Goal: Check status: Check status

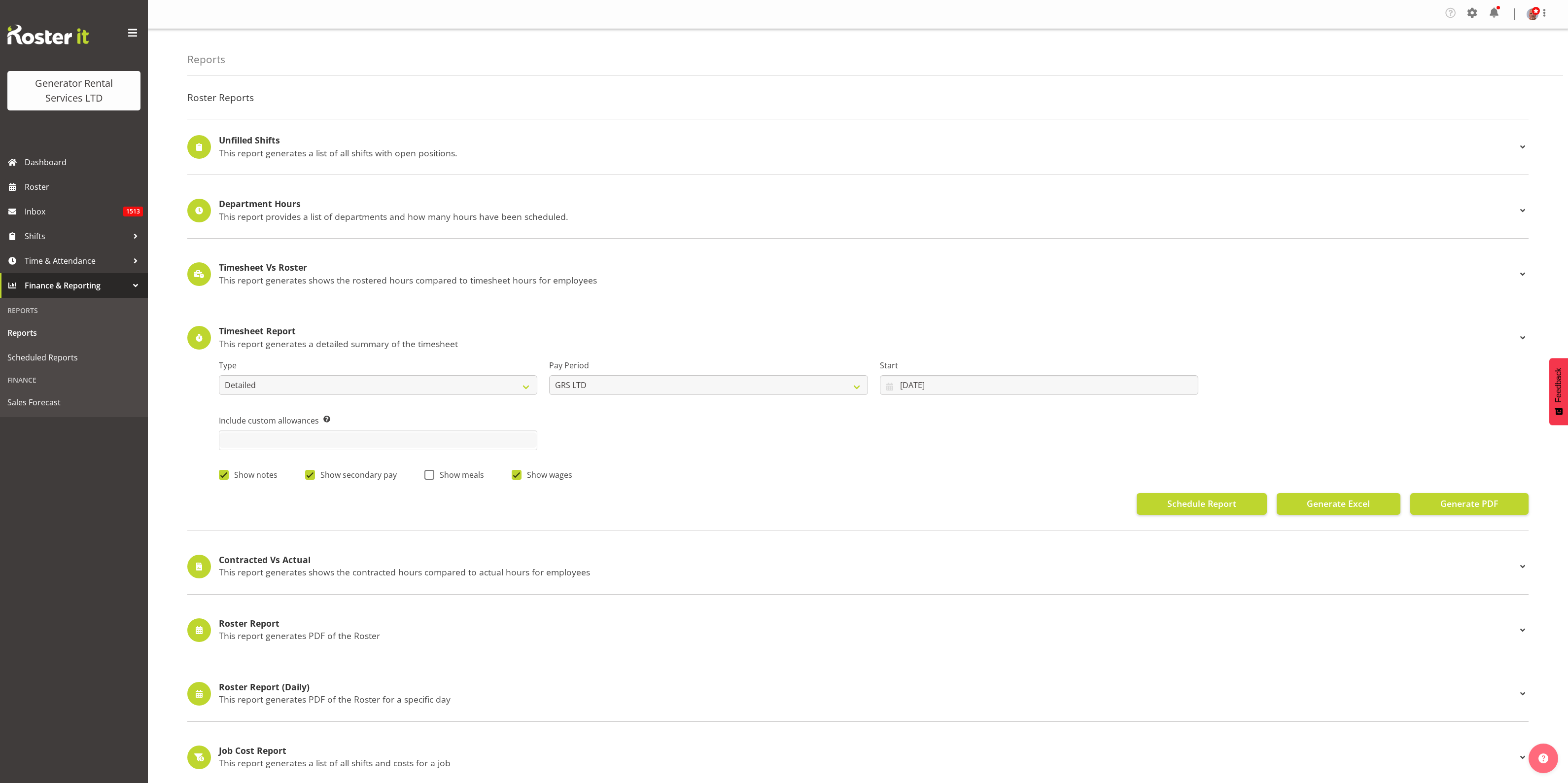
select select "detailed"
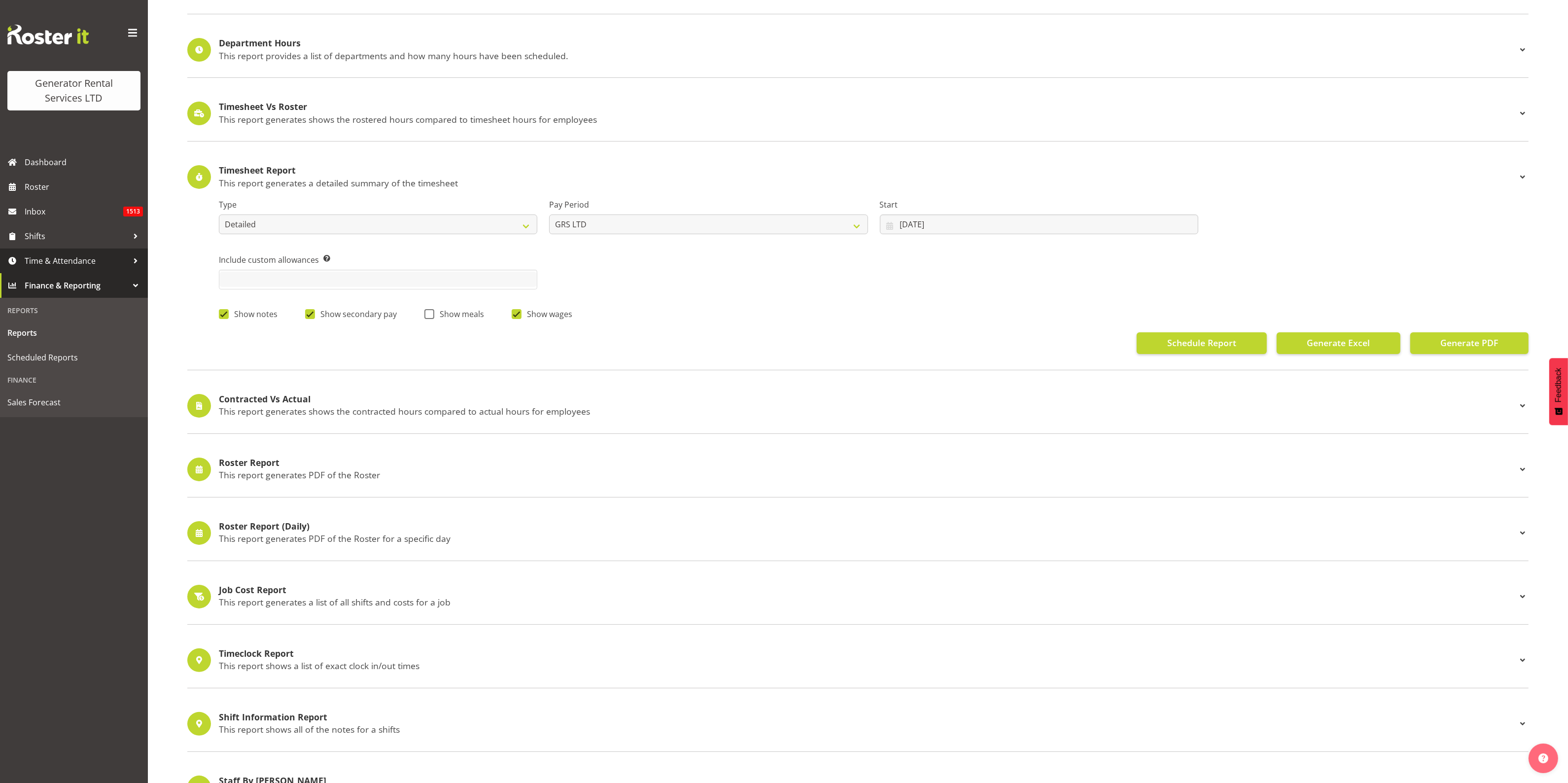
click at [54, 260] on span "Time & Attendance" at bounding box center [76, 261] width 103 height 15
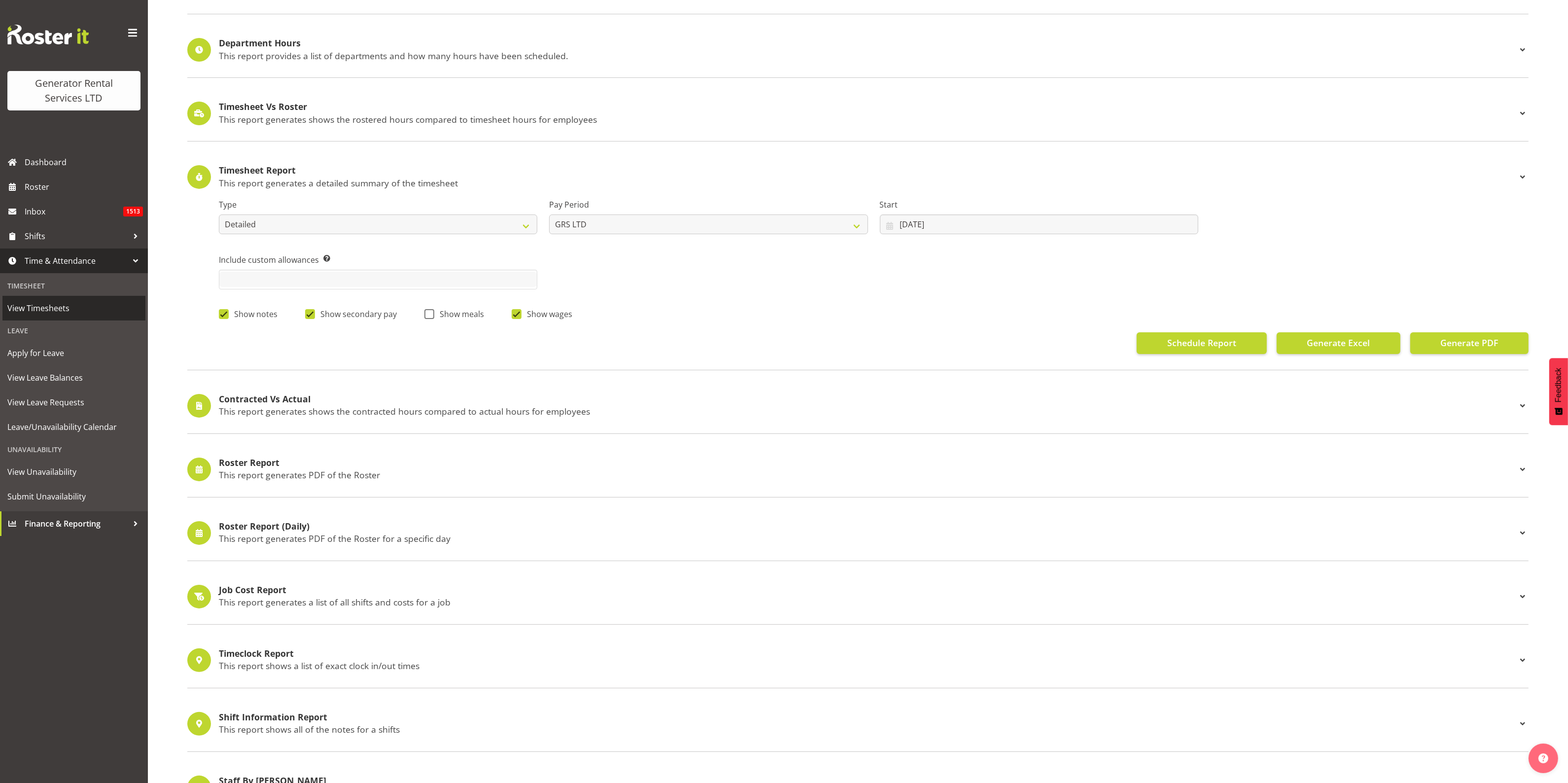
click at [38, 307] on span "View Timesheets" at bounding box center [74, 308] width 133 height 15
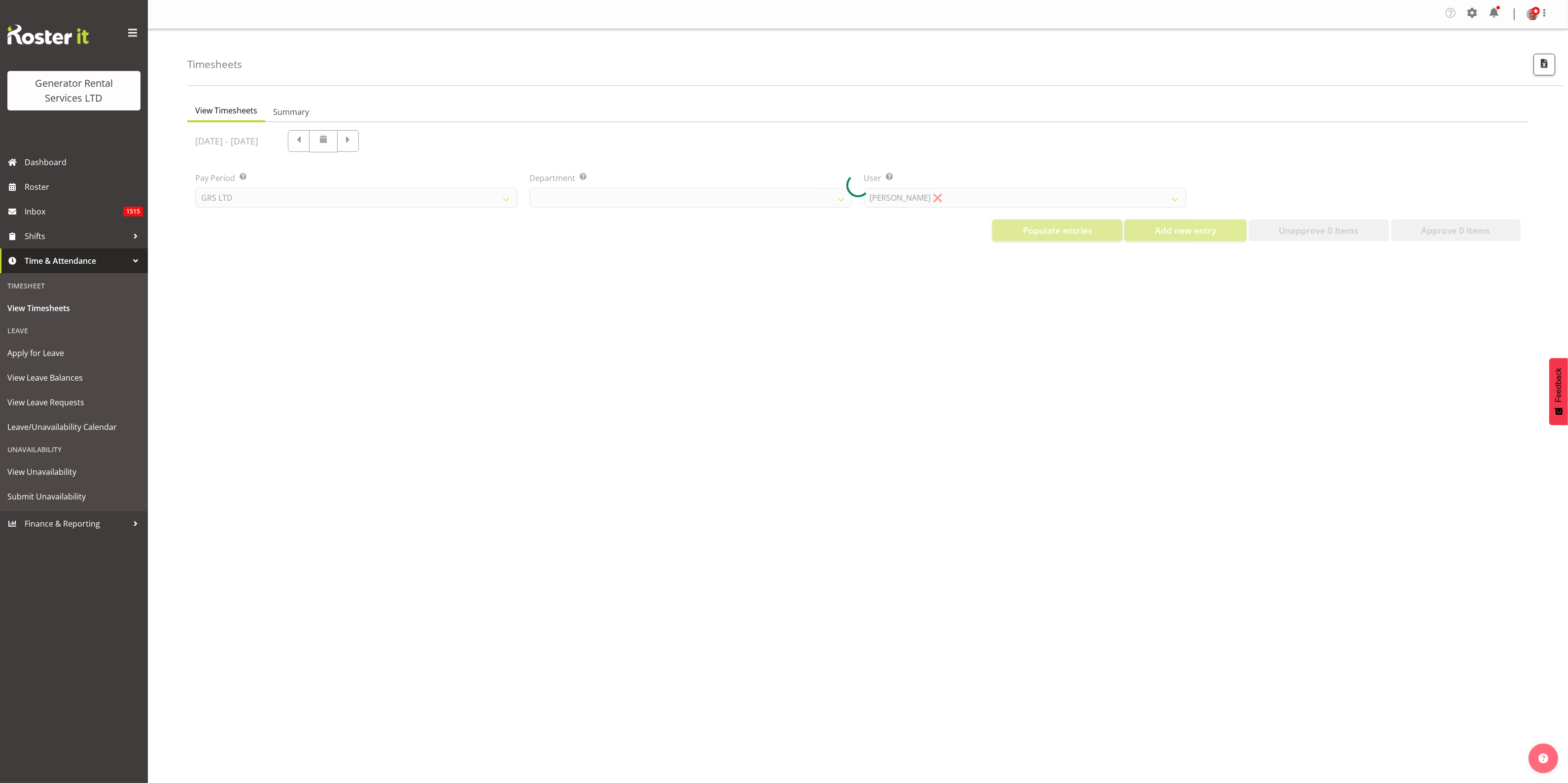
select select "22"
select select "149"
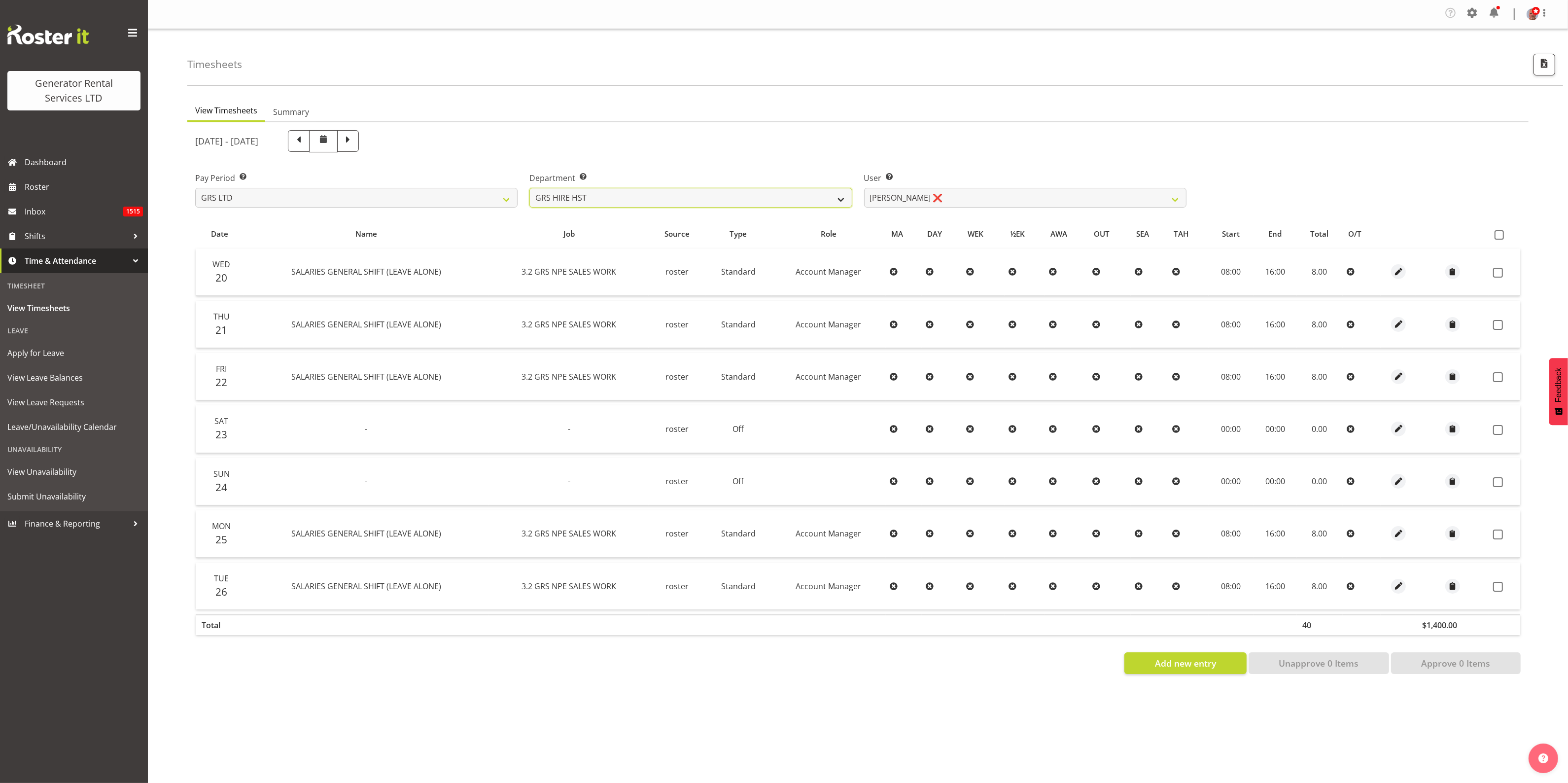
click at [678, 201] on select "GRS ADMIN AKL GRS ADMIN TGA GRS ENGINEERING AKL GRS HIRE AKL GRS HIRE HST GRS H…" at bounding box center [690, 198] width 323 height 20
select select "163"
click at [529, 188] on select "GRS ADMIN AKL GRS ADMIN TGA GRS ENGINEERING AKL GRS HIRE AKL GRS HIRE HST GRS H…" at bounding box center [690, 198] width 323 height 20
